Goal: Contribute content: Add original content to the website for others to see

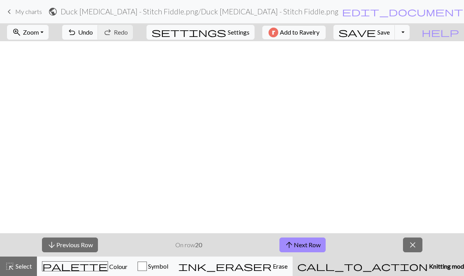
scroll to position [1575, 0]
click at [316, 244] on button "arrow_upward Next Row" at bounding box center [302, 244] width 46 height 15
click at [108, 267] on span "Colour" at bounding box center [117, 266] width 19 height 7
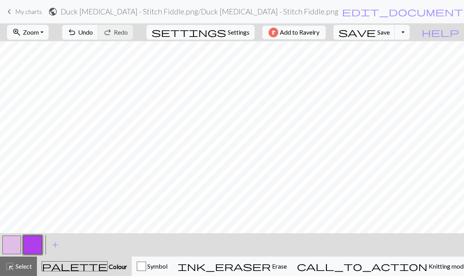
click at [11, 244] on button "button" at bounding box center [11, 244] width 19 height 19
click at [38, 247] on button "button" at bounding box center [32, 244] width 19 height 19
click at [11, 245] on button "button" at bounding box center [11, 244] width 19 height 19
click at [30, 247] on button "button" at bounding box center [32, 244] width 19 height 19
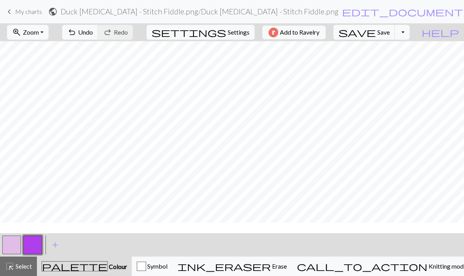
scroll to position [1061, 0]
click at [22, 269] on span "Select" at bounding box center [22, 265] width 17 height 7
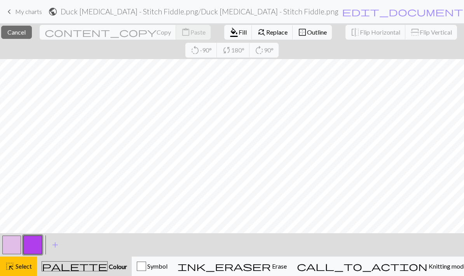
click at [157, 32] on span "Copy" at bounding box center [164, 31] width 14 height 7
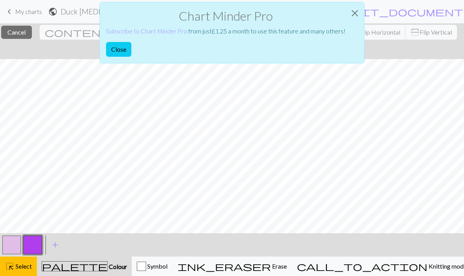
click at [127, 46] on button "Close" at bounding box center [118, 49] width 25 height 15
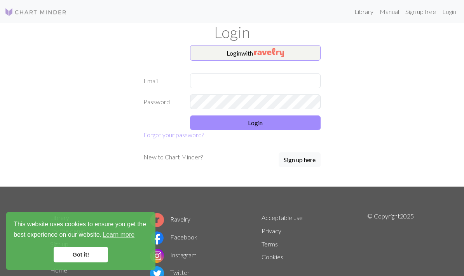
click at [292, 54] on button "Login with" at bounding box center [255, 53] width 131 height 16
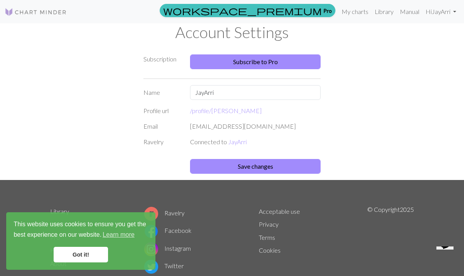
click at [296, 64] on link "Subscribe to Pro" at bounding box center [255, 61] width 131 height 15
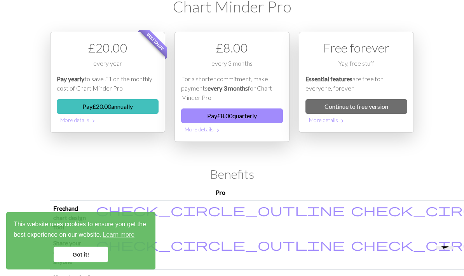
scroll to position [26, 0]
click at [266, 114] on button "Pay £ 8.00 quarterly" at bounding box center [232, 115] width 102 height 15
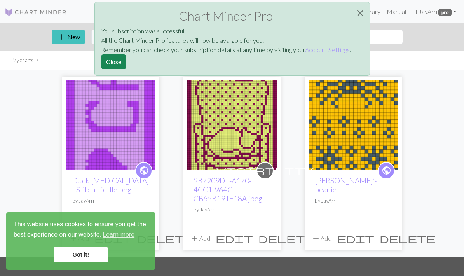
click at [118, 61] on button "Close" at bounding box center [113, 61] width 25 height 15
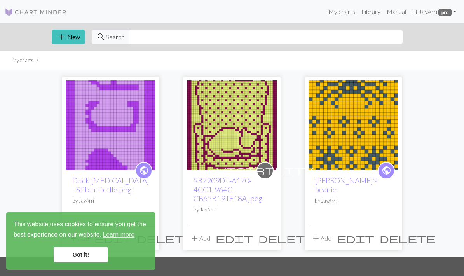
click at [456, 13] on link "Hi [PERSON_NAME] pro" at bounding box center [434, 12] width 50 height 16
click at [441, 34] on link "Account settings" at bounding box center [427, 33] width 50 height 16
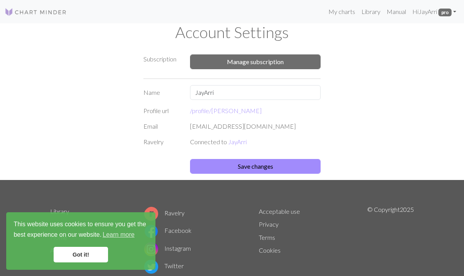
click at [284, 60] on button "Manage subscription" at bounding box center [255, 61] width 131 height 15
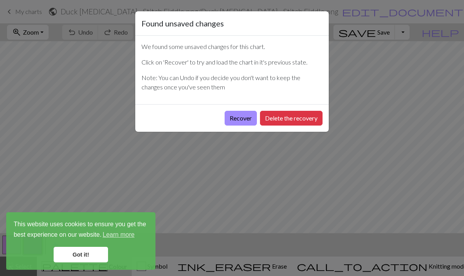
click at [244, 113] on button "Recover" at bounding box center [241, 118] width 32 height 15
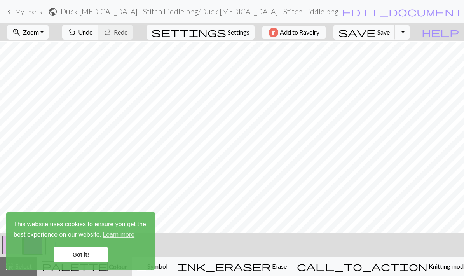
scroll to position [396, 0]
click at [96, 253] on link "Got it!" at bounding box center [81, 255] width 54 height 16
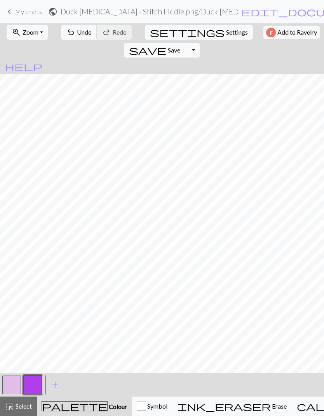
scroll to position [1081, 0]
click at [17, 275] on span "Select" at bounding box center [22, 405] width 17 height 7
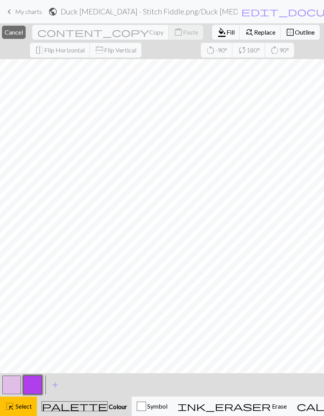
click at [149, 29] on span "Copy" at bounding box center [156, 31] width 14 height 7
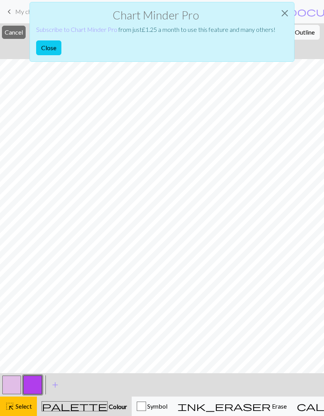
click at [286, 5] on button "Close" at bounding box center [284, 13] width 19 height 22
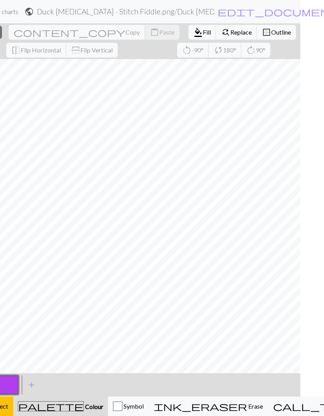
scroll to position [0, 87]
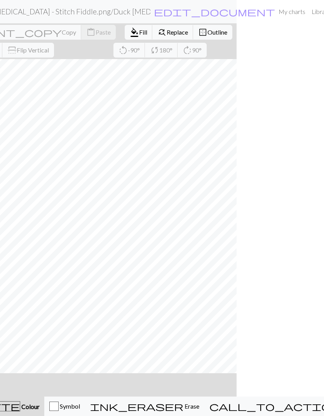
click at [308, 10] on link "Library" at bounding box center [320, 12] width 25 height 16
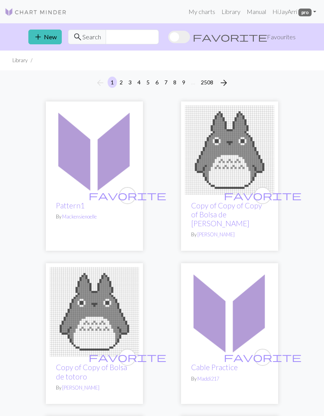
click at [201, 10] on link "My charts" at bounding box center [201, 12] width 33 height 16
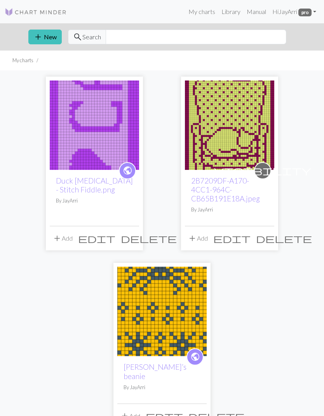
click at [102, 129] on img at bounding box center [94, 124] width 89 height 89
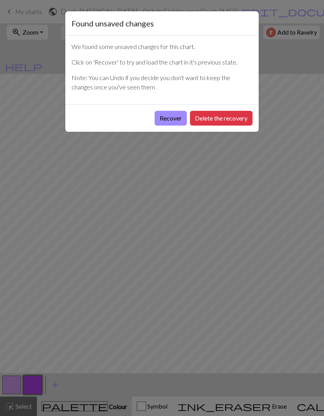
click at [177, 116] on button "Recover" at bounding box center [171, 118] width 32 height 15
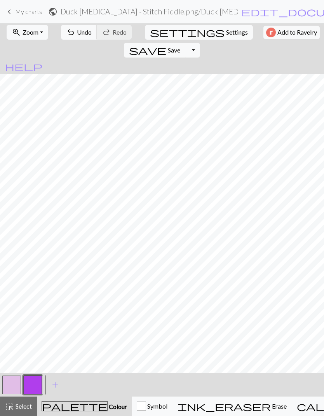
click at [77, 29] on span "Undo" at bounding box center [84, 31] width 15 height 7
click at [23, 275] on span "Select" at bounding box center [22, 405] width 17 height 7
click at [18, 275] on button "highlight_alt Select Select" at bounding box center [18, 405] width 37 height 19
click at [20, 275] on button "highlight_alt Select Select" at bounding box center [18, 405] width 37 height 19
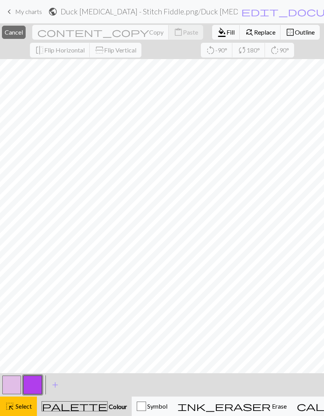
click at [100, 28] on button "content_copy Copy" at bounding box center [100, 32] width 137 height 15
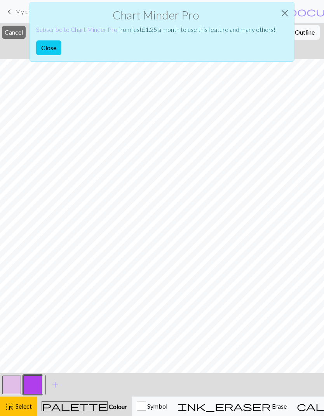
click at [282, 8] on button "Close" at bounding box center [284, 13] width 19 height 22
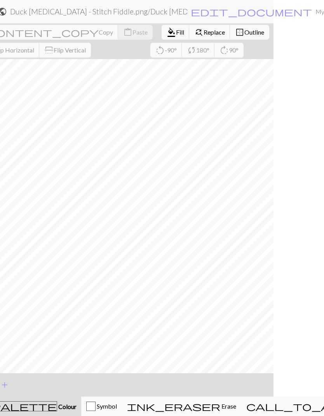
scroll to position [0, 87]
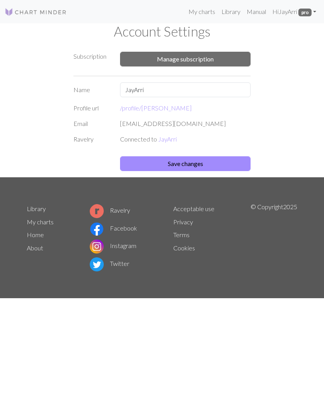
click at [223, 165] on button "Save changes" at bounding box center [185, 163] width 131 height 15
click at [205, 8] on div "Settings saved" at bounding box center [162, 15] width 324 height 31
click at [203, 10] on div "Settings saved" at bounding box center [162, 15] width 324 height 31
click at [198, 13] on link "My charts" at bounding box center [201, 12] width 33 height 16
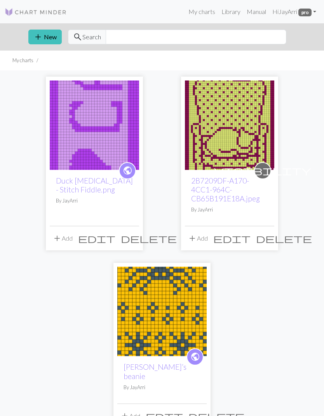
click at [96, 211] on div "public Duck [MEDICAL_DATA] - Stitch Fiddle.png By [PERSON_NAME]" at bounding box center [94, 198] width 89 height 56
click at [78, 176] on link "Duck [MEDICAL_DATA] - Stitch Fiddle.png" at bounding box center [94, 185] width 77 height 18
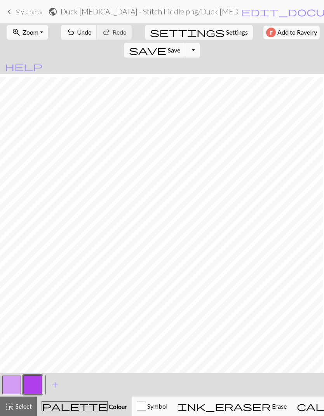
scroll to position [399, 58]
click at [42, 30] on button "zoom_in Zoom Zoom" at bounding box center [28, 32] width 42 height 15
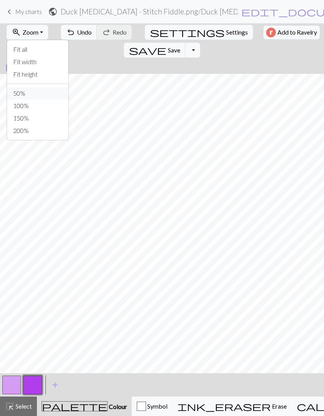
click at [23, 90] on button "50%" at bounding box center [37, 93] width 61 height 12
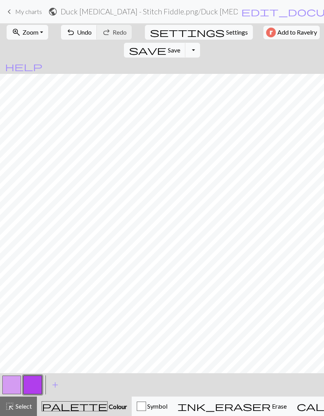
scroll to position [399, 0]
click at [79, 25] on button "undo Undo Undo" at bounding box center [79, 32] width 36 height 15
click at [38, 30] on button "zoom_in Zoom Zoom" at bounding box center [28, 32] width 42 height 15
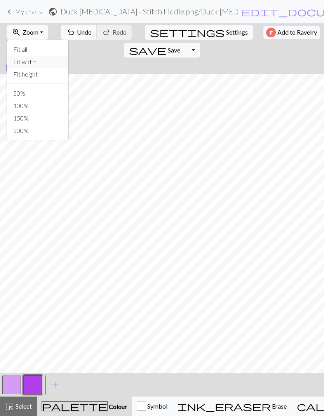
click at [36, 59] on button "Fit width" at bounding box center [37, 62] width 61 height 12
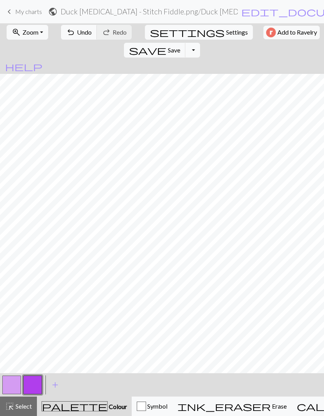
click at [78, 30] on span "Undo" at bounding box center [84, 31] width 15 height 7
click at [26, 275] on button "highlight_alt Select Select" at bounding box center [18, 405] width 37 height 19
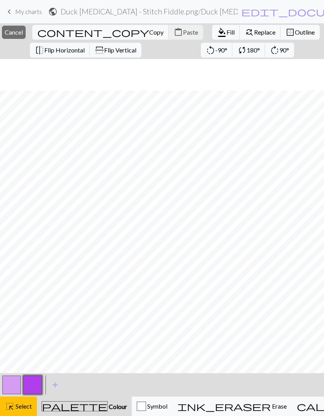
scroll to position [1426, 0]
click at [9, 275] on button "button" at bounding box center [11, 384] width 19 height 19
click at [108, 275] on span "Colour" at bounding box center [117, 405] width 19 height 7
click at [11, 275] on button "button" at bounding box center [11, 384] width 19 height 19
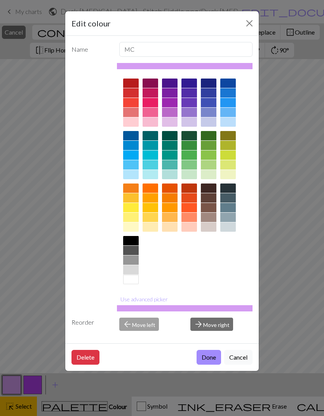
click at [251, 21] on button "Close" at bounding box center [249, 23] width 12 height 12
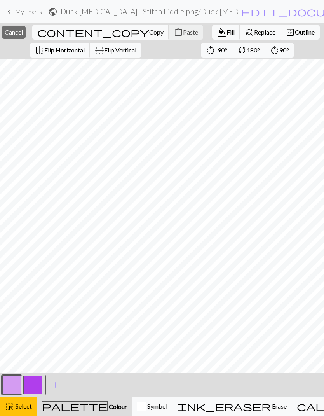
click at [16, 275] on button "button" at bounding box center [11, 384] width 19 height 19
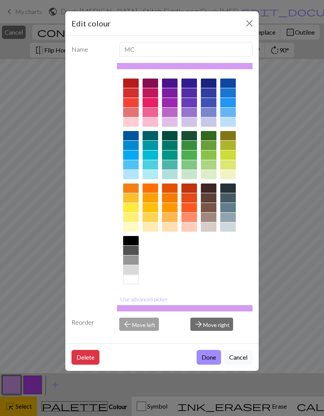
click at [255, 17] on div "Edit colour" at bounding box center [161, 23] width 193 height 24
click at [249, 23] on button "Close" at bounding box center [249, 23] width 12 height 12
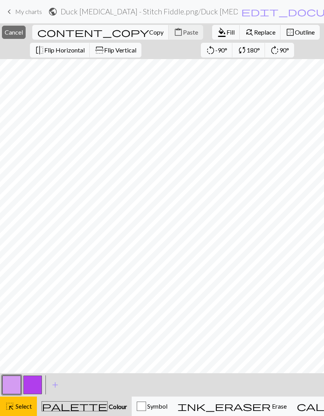
click at [32, 275] on span "Select" at bounding box center [22, 405] width 17 height 7
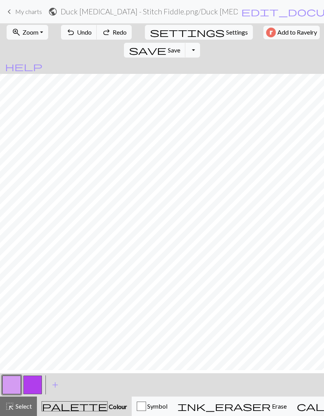
scroll to position [1408, 0]
click at [14, 275] on button "button" at bounding box center [11, 384] width 19 height 19
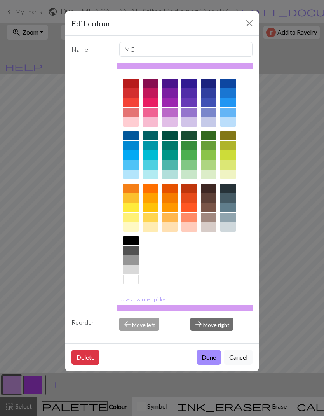
click at [253, 19] on button "Close" at bounding box center [249, 23] width 12 height 12
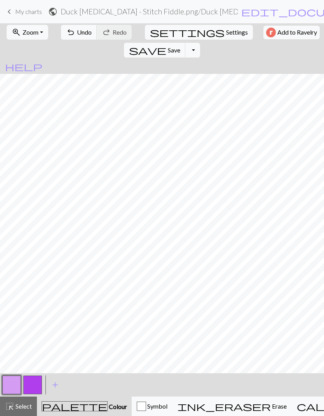
click at [28, 275] on span "Select" at bounding box center [22, 405] width 17 height 7
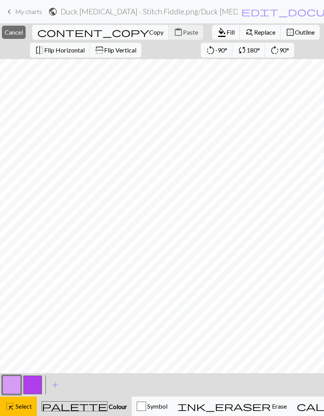
click at [149, 33] on span "Copy" at bounding box center [156, 31] width 14 height 7
click at [102, 27] on div "Copied" at bounding box center [162, 15] width 324 height 31
click at [127, 49] on span "Flip Vertical" at bounding box center [120, 49] width 32 height 7
click at [118, 49] on span "Flip Vertical" at bounding box center [120, 49] width 32 height 7
click at [183, 31] on span "Paste" at bounding box center [190, 31] width 15 height 7
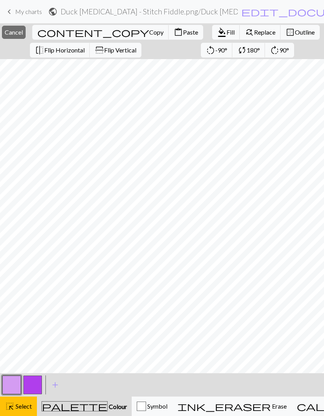
click at [124, 48] on span "Flip Vertical" at bounding box center [120, 49] width 32 height 7
click at [23, 29] on span "Cancel" at bounding box center [14, 31] width 18 height 7
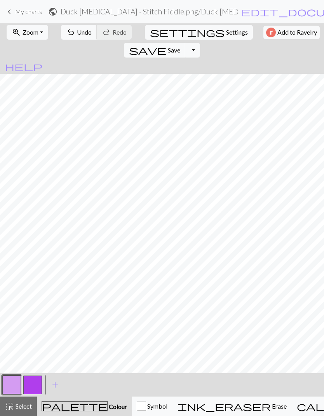
click at [21, 275] on span "Select" at bounding box center [22, 405] width 17 height 7
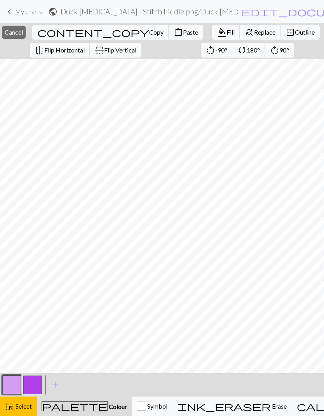
click at [183, 29] on span "Paste" at bounding box center [190, 31] width 15 height 7
click at [115, 50] on span "Flip Vertical" at bounding box center [120, 49] width 32 height 7
click at [136, 49] on span "Flip Vertical" at bounding box center [120, 49] width 32 height 7
click at [140, 47] on button "flip Flip Vertical" at bounding box center [116, 50] width 52 height 15
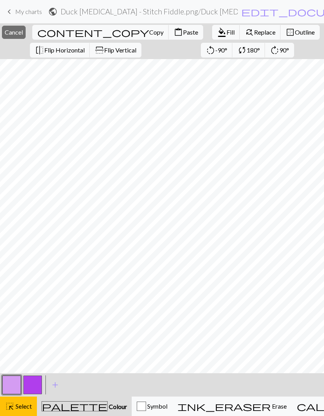
click at [149, 30] on span "Copy" at bounding box center [156, 31] width 14 height 7
click at [101, 25] on div "Copied" at bounding box center [162, 15] width 324 height 31
click at [183, 29] on span "Paste" at bounding box center [190, 31] width 15 height 7
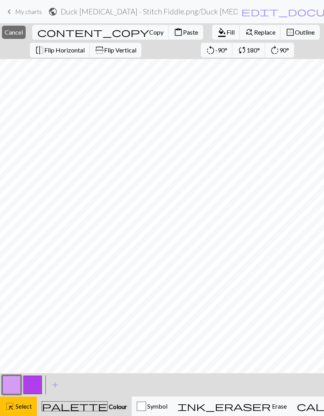
click at [108, 275] on span "Colour" at bounding box center [117, 405] width 19 height 7
click at [17, 275] on button "button" at bounding box center [11, 384] width 19 height 19
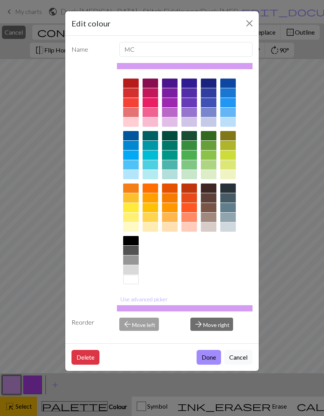
click at [279, 204] on div "Edit colour Name MC Use advanced picker Reorder arrow_back Move left arrow_forw…" at bounding box center [162, 208] width 324 height 416
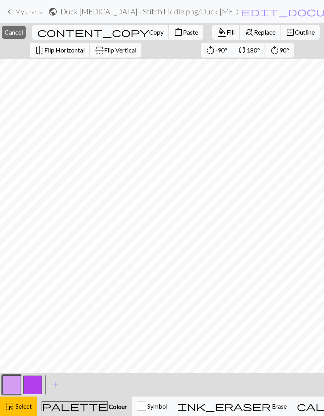
click at [82, 275] on div "palette Colour Colour" at bounding box center [84, 406] width 85 height 10
click at [23, 275] on span "Select" at bounding box center [22, 405] width 17 height 7
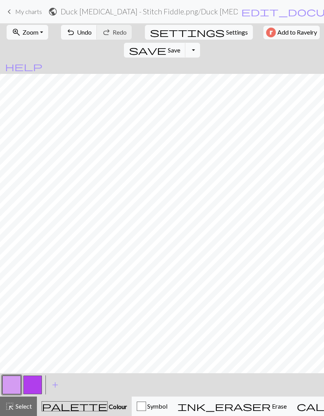
scroll to position [278, 0]
click at [37, 275] on button "button" at bounding box center [32, 384] width 19 height 19
click at [16, 275] on button "button" at bounding box center [11, 384] width 19 height 19
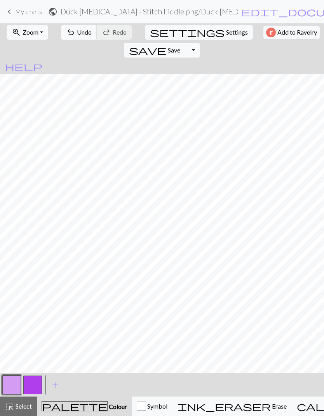
click at [36, 275] on button "button" at bounding box center [32, 384] width 19 height 19
click at [13, 275] on button "button" at bounding box center [11, 384] width 19 height 19
click at [34, 275] on button "button" at bounding box center [32, 384] width 19 height 19
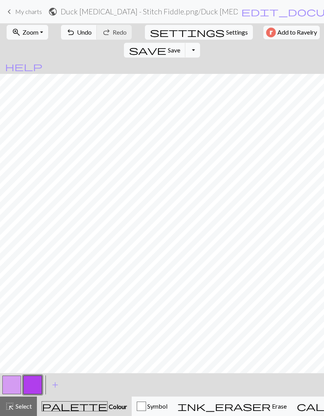
click at [25, 275] on span "Select" at bounding box center [22, 405] width 17 height 7
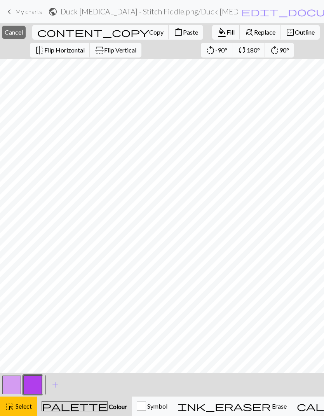
click at [149, 30] on span "Copy" at bounding box center [156, 31] width 14 height 7
click at [183, 29] on span "Paste" at bounding box center [190, 31] width 15 height 7
click at [63, 50] on span "Flip Horizontal" at bounding box center [64, 49] width 40 height 7
click at [73, 47] on span "Flip Horizontal" at bounding box center [64, 49] width 40 height 7
click at [16, 275] on button "button" at bounding box center [11, 384] width 19 height 19
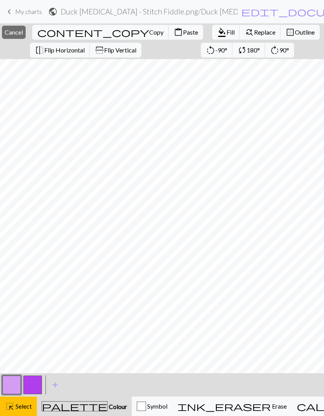
click at [25, 275] on span "Select" at bounding box center [22, 405] width 17 height 7
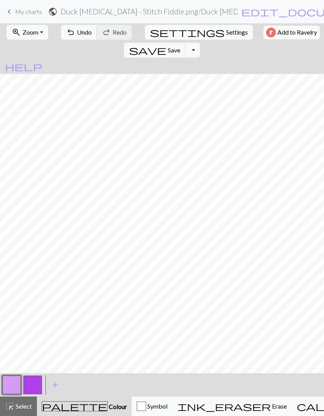
click at [23, 275] on button "highlight_alt Select Select" at bounding box center [18, 405] width 37 height 19
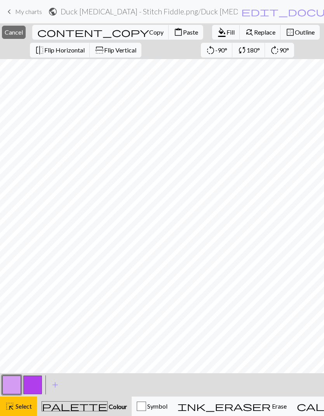
click at [149, 30] on span "Copy" at bounding box center [156, 31] width 14 height 7
click at [183, 29] on span "Paste" at bounding box center [190, 31] width 15 height 7
click at [169, 27] on button "content_paste Paste" at bounding box center [186, 32] width 35 height 15
click at [120, 47] on span "Flip Vertical" at bounding box center [120, 49] width 32 height 7
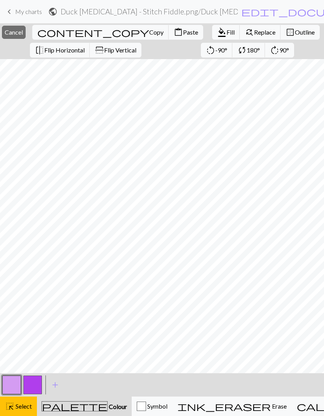
click at [149, 32] on span "Copy" at bounding box center [156, 31] width 14 height 7
click at [183, 32] on span "Paste" at bounding box center [190, 31] width 15 height 7
click at [15, 275] on button "highlight_alt Select Select" at bounding box center [18, 405] width 37 height 19
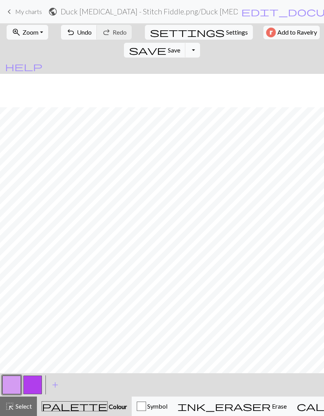
scroll to position [572, 0]
click at [75, 28] on button "undo Undo Undo" at bounding box center [79, 32] width 36 height 15
click at [19, 275] on span "Select" at bounding box center [22, 405] width 17 height 7
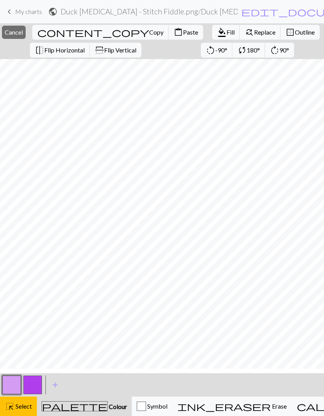
scroll to position [356, 0]
click at [21, 275] on span "Select" at bounding box center [22, 405] width 17 height 7
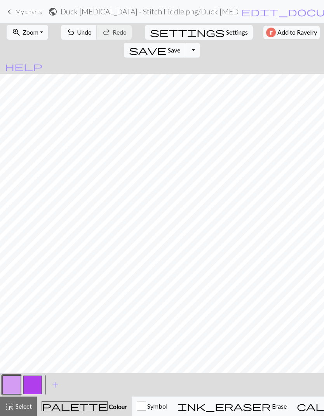
click at [36, 275] on button "button" at bounding box center [32, 384] width 19 height 19
click at [21, 275] on span "Select" at bounding box center [22, 405] width 17 height 7
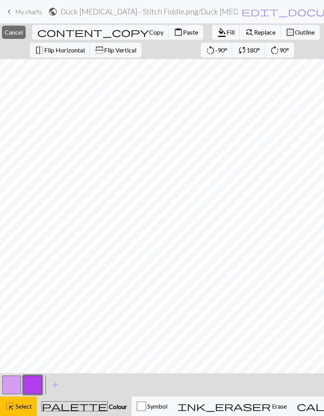
click at [149, 36] on span "Copy" at bounding box center [156, 31] width 14 height 7
click at [97, 30] on div "Copied" at bounding box center [162, 15] width 324 height 31
click at [149, 31] on span "Copy" at bounding box center [156, 31] width 14 height 7
click at [98, 29] on div "Copied" at bounding box center [162, 15] width 324 height 31
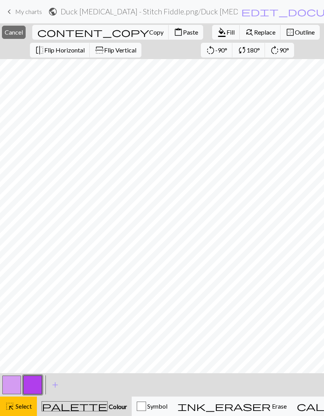
click at [169, 29] on button "content_paste Paste" at bounding box center [186, 32] width 35 height 15
click at [149, 31] on span "Copy" at bounding box center [156, 31] width 14 height 7
click at [169, 31] on button "content_paste Paste" at bounding box center [186, 32] width 35 height 15
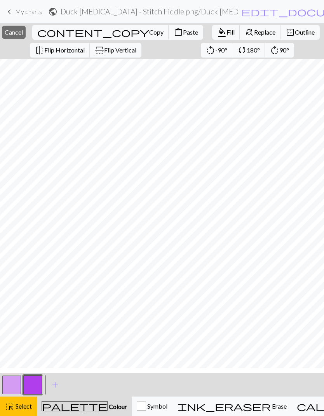
scroll to position [652, 0]
click at [25, 275] on button "highlight_alt Select Select" at bounding box center [18, 405] width 37 height 19
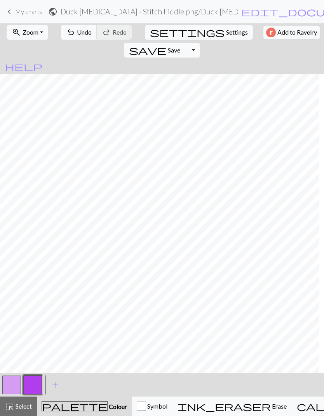
scroll to position [1523, 0]
click at [21, 275] on span "Select" at bounding box center [22, 405] width 17 height 7
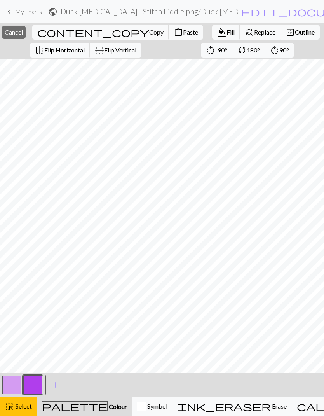
click at [149, 32] on span "Copy" at bounding box center [156, 31] width 14 height 7
click at [183, 30] on span "Paste" at bounding box center [190, 31] width 15 height 7
click at [183, 32] on span "Paste" at bounding box center [190, 31] width 15 height 7
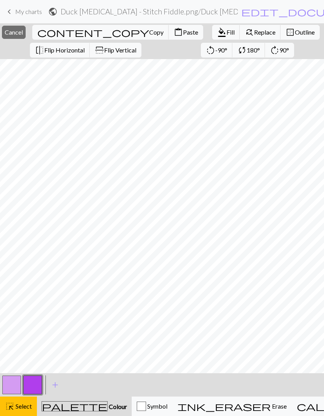
scroll to position [851, 0]
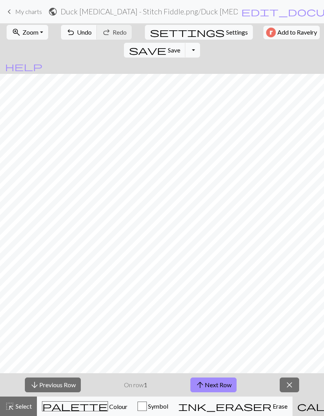
click at [225, 275] on button "arrow_upward Next Row" at bounding box center [213, 384] width 46 height 15
click at [224, 275] on button "arrow_upward Next Row" at bounding box center [213, 384] width 46 height 15
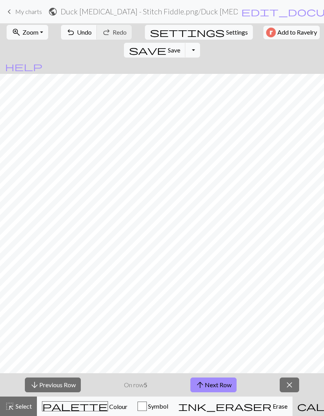
click at [227, 275] on button "arrow_upward Next Row" at bounding box center [213, 384] width 46 height 15
click at [229, 275] on button "arrow_upward Next Row" at bounding box center [213, 384] width 46 height 15
click at [228, 275] on button "arrow_upward Next Row" at bounding box center [213, 384] width 46 height 15
click at [230, 275] on button "arrow_upward Next Row" at bounding box center [213, 384] width 46 height 15
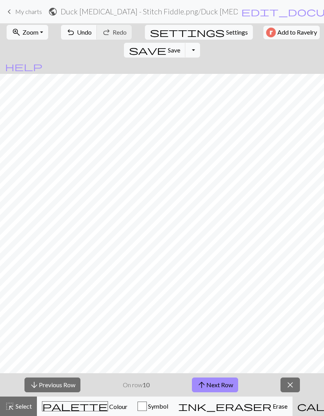
click at [230, 275] on button "arrow_upward Next Row" at bounding box center [215, 384] width 46 height 15
click at [229, 275] on button "arrow_upward Next Row" at bounding box center [215, 384] width 46 height 15
click at [228, 275] on button "arrow_upward Next Row" at bounding box center [215, 384] width 46 height 15
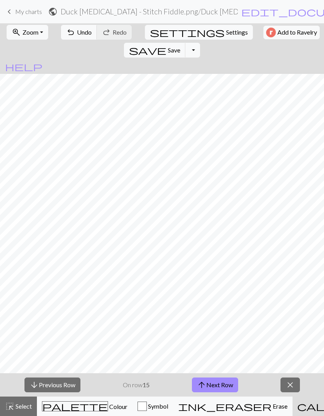
click at [230, 275] on button "arrow_upward Next Row" at bounding box center [215, 384] width 46 height 15
click at [232, 275] on button "arrow_upward Next Row" at bounding box center [215, 384] width 46 height 15
click at [231, 275] on button "arrow_upward Next Row" at bounding box center [215, 384] width 46 height 15
click at [232, 275] on button "arrow_upward Next Row" at bounding box center [215, 384] width 46 height 15
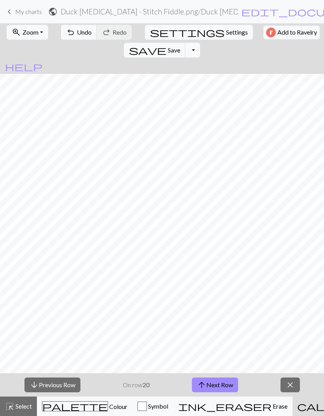
scroll to position [982, 0]
click at [235, 275] on button "arrow_upward Next Row" at bounding box center [215, 384] width 46 height 15
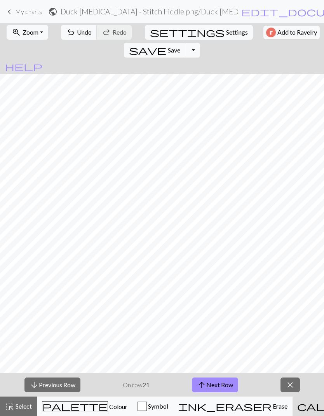
click at [297, 275] on button "close" at bounding box center [289, 384] width 19 height 15
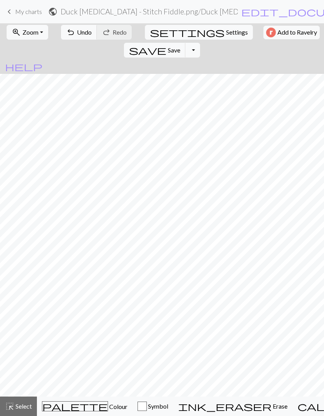
scroll to position [1212, 0]
click at [180, 46] on span "Save" at bounding box center [174, 49] width 12 height 7
click at [15, 275] on span "Select" at bounding box center [22, 405] width 17 height 7
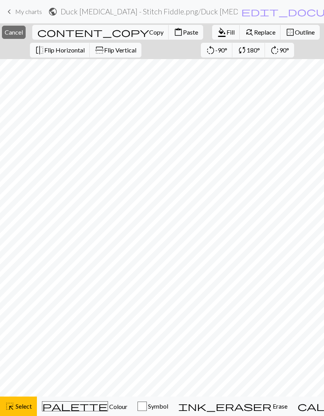
click at [108, 275] on span "Colour" at bounding box center [117, 405] width 19 height 7
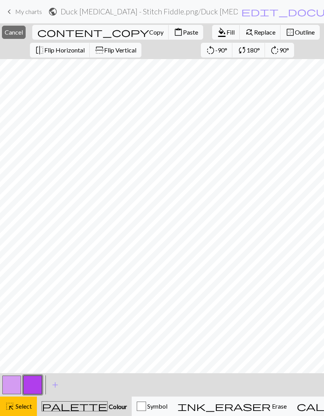
click at [13, 275] on button "button" at bounding box center [11, 384] width 19 height 19
click at [11, 275] on button "button" at bounding box center [11, 384] width 19 height 19
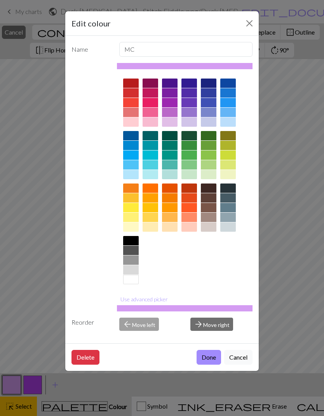
click at [171, 122] on div at bounding box center [170, 121] width 16 height 9
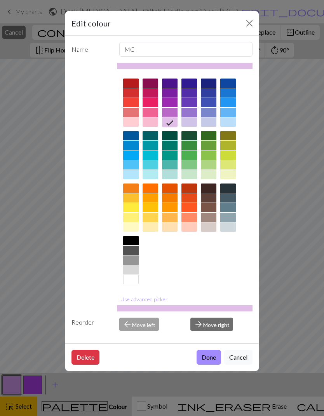
click at [212, 275] on button "Done" at bounding box center [209, 357] width 24 height 15
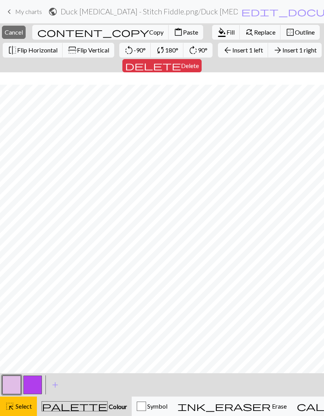
scroll to position [1099, 0]
click at [12, 275] on button "button" at bounding box center [11, 384] width 19 height 19
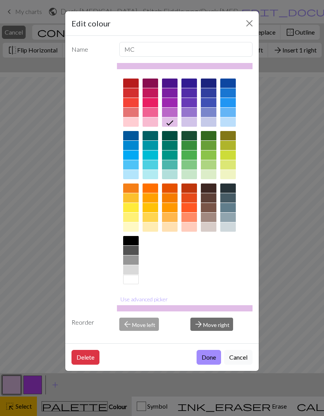
click at [215, 275] on button "Done" at bounding box center [209, 357] width 24 height 15
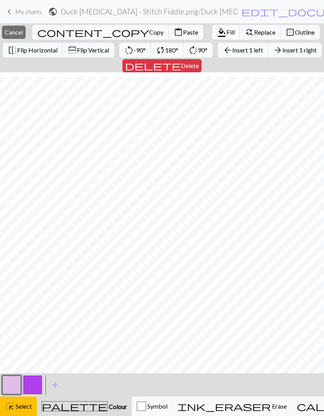
click at [226, 31] on span "Fill" at bounding box center [230, 31] width 8 height 7
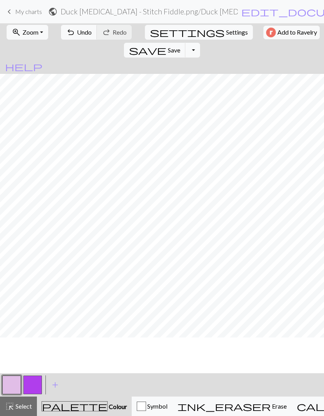
scroll to position [1063, 0]
click at [40, 275] on button "button" at bounding box center [32, 384] width 19 height 19
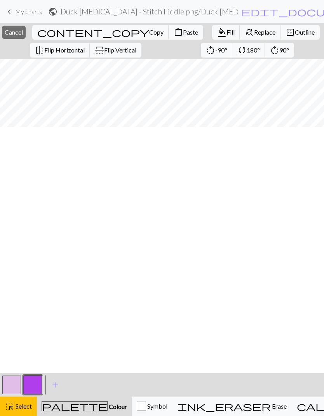
scroll to position [0, 0]
click at [108, 275] on span "Colour" at bounding box center [117, 405] width 19 height 7
click at [21, 275] on div "highlight_alt Select Select" at bounding box center [18, 405] width 27 height 9
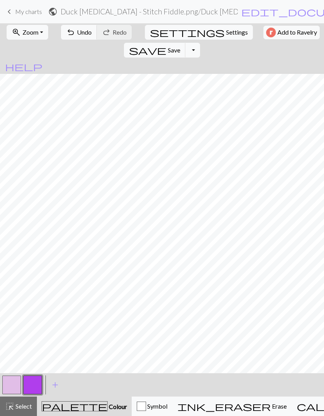
click at [180, 46] on span "Save" at bounding box center [174, 49] width 12 height 7
click at [80, 32] on span "Undo" at bounding box center [84, 31] width 15 height 7
click at [81, 33] on span "Undo" at bounding box center [84, 31] width 15 height 7
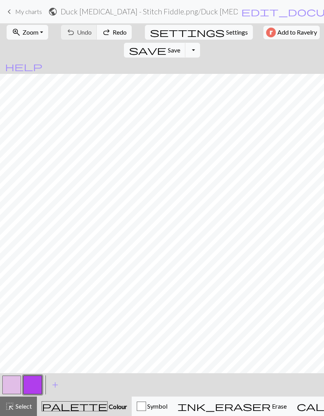
click at [25, 275] on span "Select" at bounding box center [22, 405] width 17 height 7
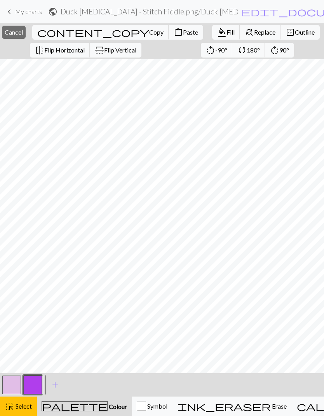
click at [149, 31] on span "Copy" at bounding box center [156, 31] width 14 height 7
click at [183, 33] on span "Paste" at bounding box center [190, 31] width 15 height 7
click at [20, 275] on span "Select" at bounding box center [22, 405] width 17 height 7
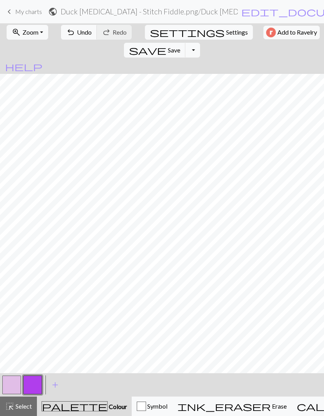
click at [180, 46] on span "Save" at bounding box center [174, 49] width 12 height 7
click at [17, 275] on button "button" at bounding box center [11, 384] width 19 height 19
click at [29, 275] on button "button" at bounding box center [32, 384] width 19 height 19
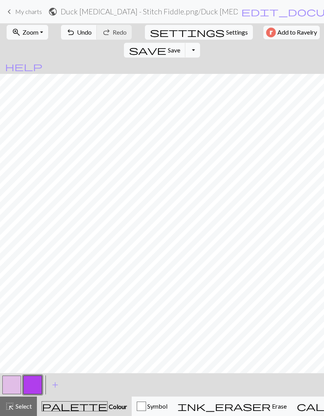
click at [26, 275] on span "Select" at bounding box center [22, 405] width 17 height 7
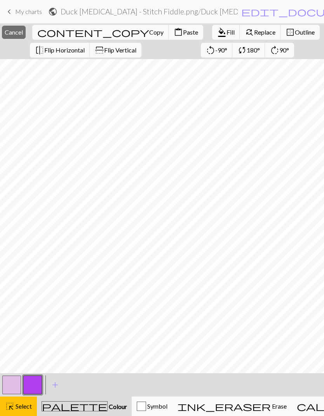
click at [23, 29] on span "Cancel" at bounding box center [14, 31] width 18 height 7
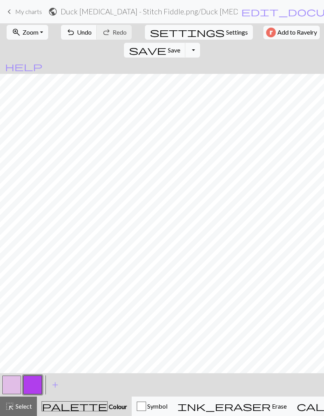
scroll to position [590, 0]
click at [180, 46] on span "Save" at bounding box center [174, 49] width 12 height 7
click at [274, 30] on div "Chart saved" at bounding box center [162, 15] width 324 height 31
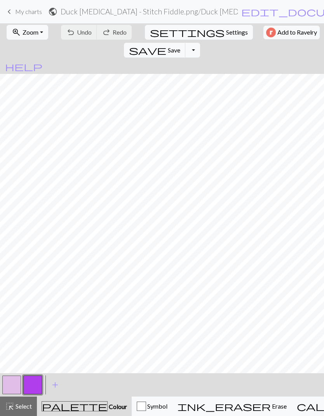
click at [36, 34] on span "Zoom" at bounding box center [31, 31] width 16 height 7
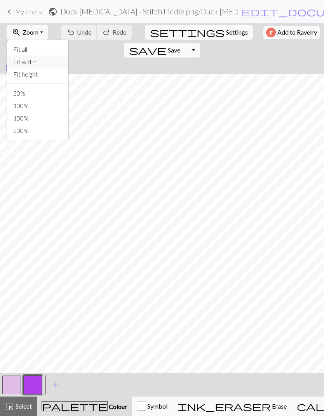
click at [39, 57] on button "Fit width" at bounding box center [37, 62] width 61 height 12
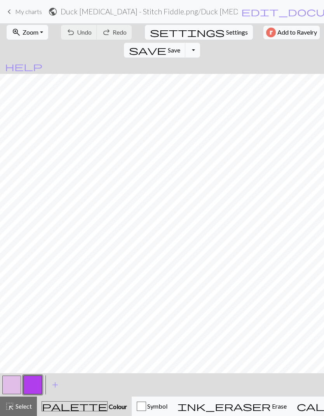
scroll to position [660, 0]
click at [38, 31] on button "zoom_in Zoom Zoom" at bounding box center [28, 32] width 42 height 15
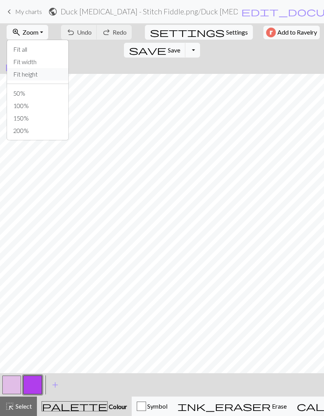
click at [37, 74] on button "Fit height" at bounding box center [37, 74] width 61 height 12
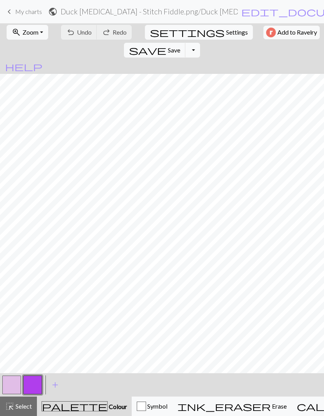
scroll to position [647, 0]
click at [35, 30] on span "Zoom" at bounding box center [31, 31] width 16 height 7
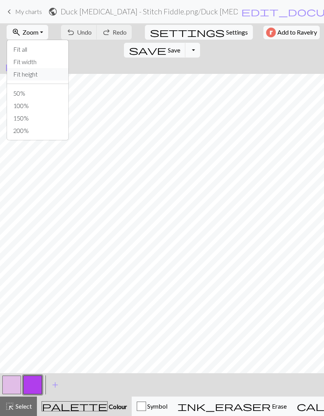
click at [38, 76] on button "Fit height" at bounding box center [37, 74] width 61 height 12
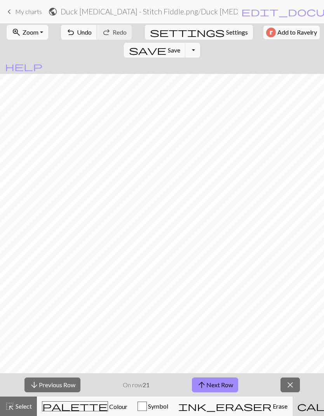
click at [180, 46] on span "Save" at bounding box center [174, 49] width 12 height 7
click at [216, 275] on button "arrow_upward Next Row" at bounding box center [215, 384] width 46 height 15
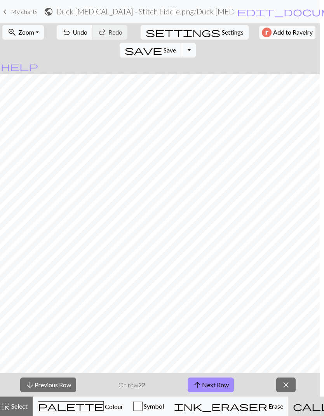
scroll to position [0, 4]
click at [162, 45] on span "save" at bounding box center [143, 50] width 37 height 11
